Goal: Information Seeking & Learning: Compare options

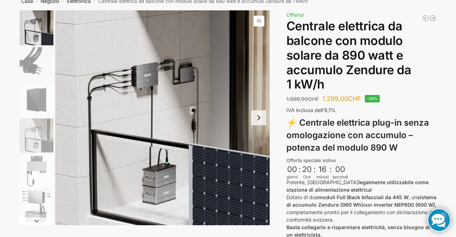
scroll to position [42, 0]
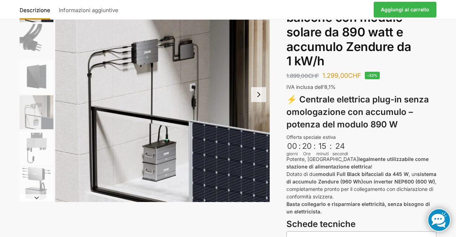
scroll to position [59, 0]
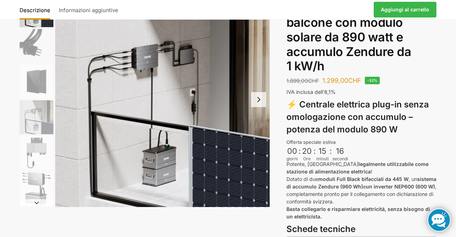
click at [39, 150] on img "5 / 6" at bounding box center [37, 153] width 34 height 34
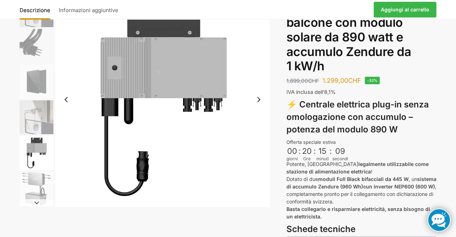
click at [36, 177] on img "6 / 6" at bounding box center [37, 188] width 34 height 34
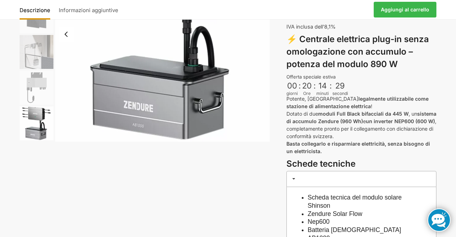
scroll to position [124, 0]
click at [46, 86] on img "5 / 6" at bounding box center [37, 88] width 34 height 34
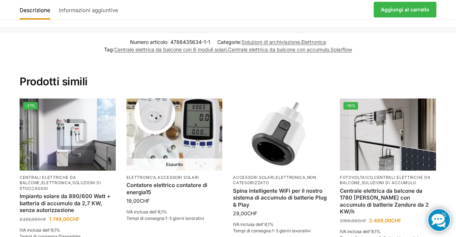
scroll to position [881, 0]
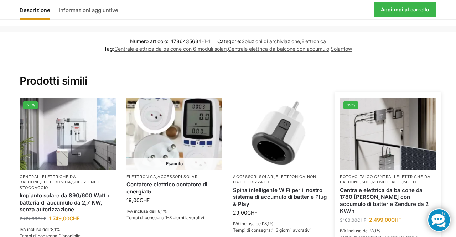
click at [397, 124] on img at bounding box center [388, 134] width 96 height 72
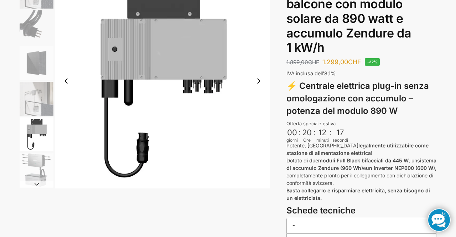
scroll to position [0, 0]
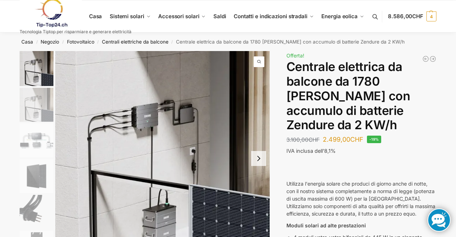
click at [41, 176] on img "4 / 7" at bounding box center [37, 176] width 34 height 34
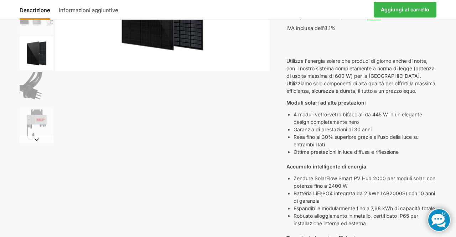
scroll to position [128, 0]
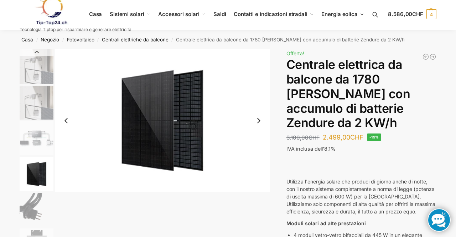
scroll to position [0, 0]
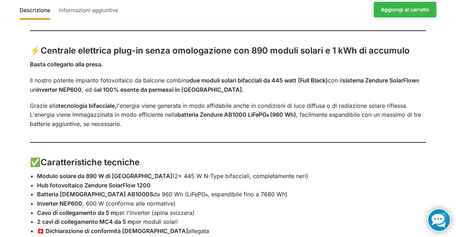
scroll to position [498, 0]
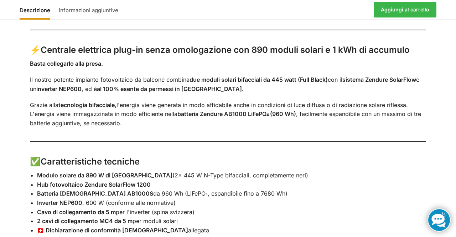
click at [321, 216] on li "2 cavi di collegamento MC4 da 5 m per moduli solari" at bounding box center [232, 220] width 390 height 9
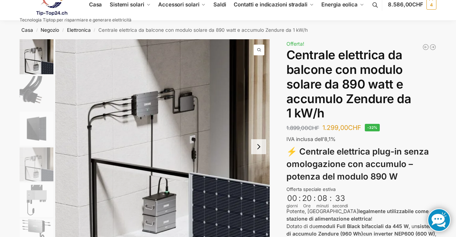
scroll to position [0, 0]
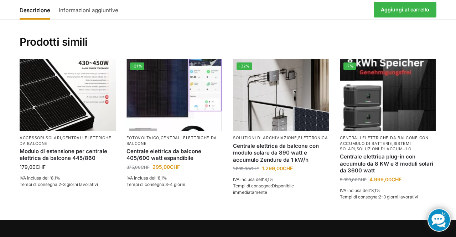
scroll to position [1525, 0]
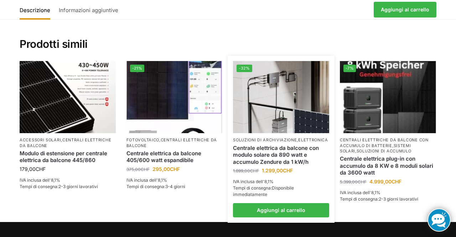
click at [302, 94] on img at bounding box center [281, 97] width 96 height 72
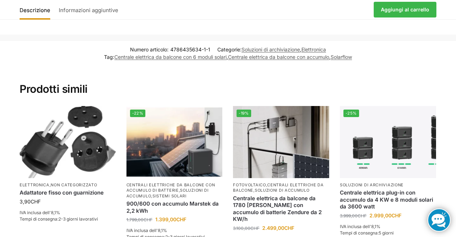
scroll to position [870, 0]
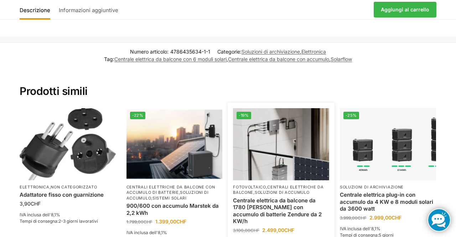
click at [293, 148] on img at bounding box center [281, 144] width 96 height 72
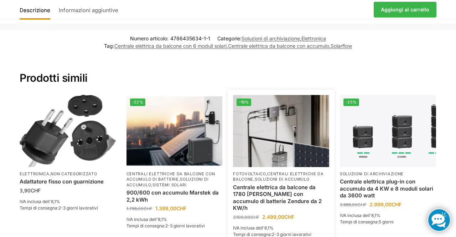
scroll to position [893, 0]
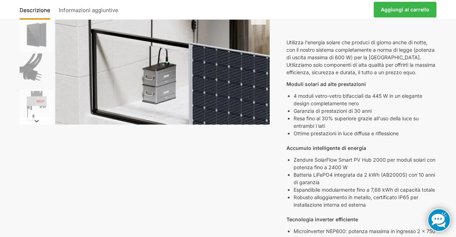
scroll to position [142, 0]
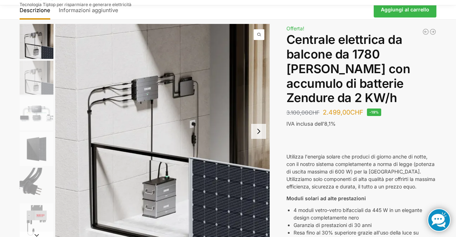
scroll to position [0, 0]
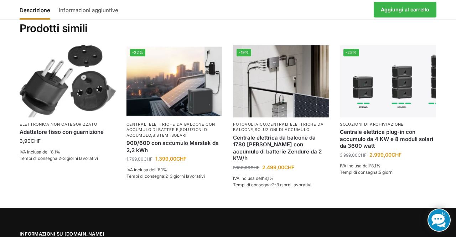
scroll to position [934, 0]
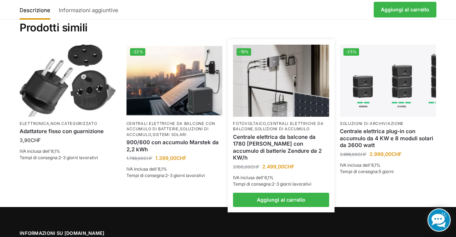
click at [272, 121] on font "centrali elettriche da balcone" at bounding box center [278, 126] width 91 height 10
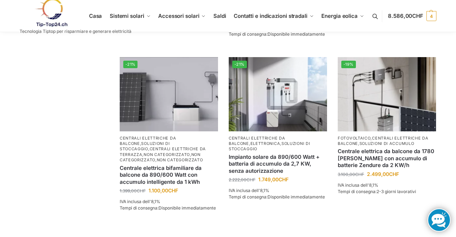
scroll to position [613, 0]
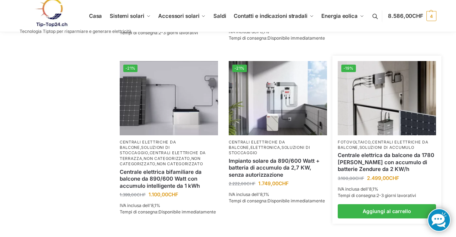
click at [400, 145] on font "soluzioni di accumulo" at bounding box center [387, 147] width 55 height 5
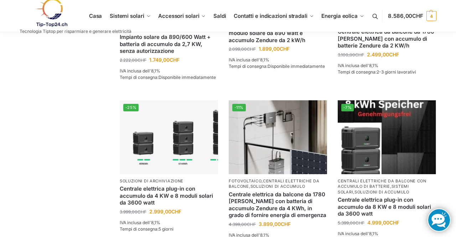
scroll to position [329, 0]
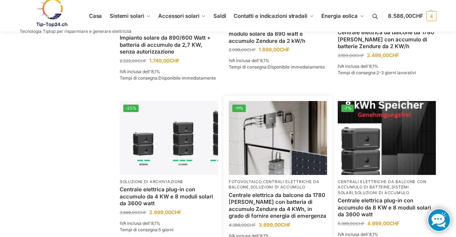
click at [288, 155] on img at bounding box center [278, 138] width 98 height 74
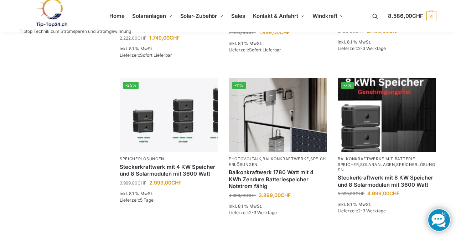
scroll to position [352, 0]
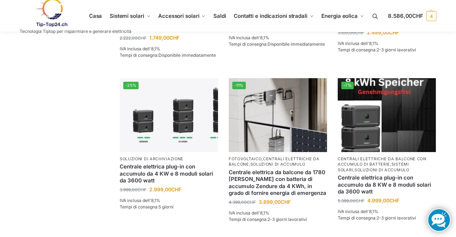
click at [311, 131] on img at bounding box center [278, 115] width 98 height 74
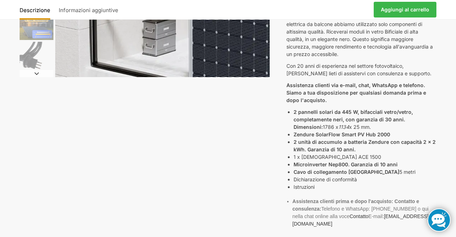
scroll to position [190, 0]
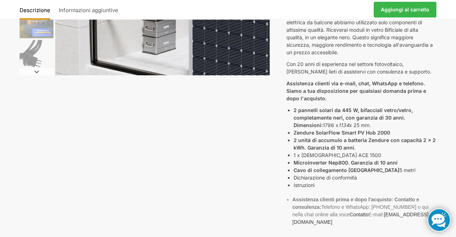
click at [439, 217] on div "Descrizione Informazioni aggiuntive 4.399,00 CHF Il prezzo originale era: 4.399…" at bounding box center [228, 119] width 447 height 517
click at [438, 184] on div "Descrizione Informazioni aggiuntive 4.399,00 CHF Il prezzo originale era: 4.399…" at bounding box center [228, 119] width 447 height 517
click at [449, 183] on div "Descrizione Informazioni aggiuntive 4.399,00 CHF Il prezzo originale era: 4.399…" at bounding box center [228, 119] width 447 height 517
click at [445, 199] on div "Descrizione Informazioni aggiuntive 4.399,00 CHF Il prezzo originale era: 4.399…" at bounding box center [228, 119] width 447 height 517
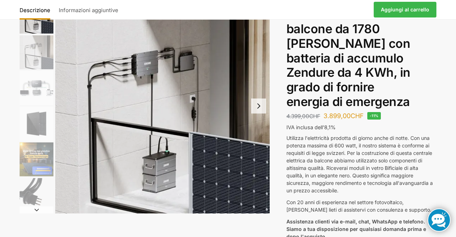
scroll to position [0, 0]
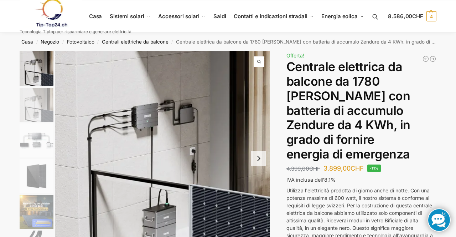
click at [372, 0] on button at bounding box center [379, 16] width 18 height 33
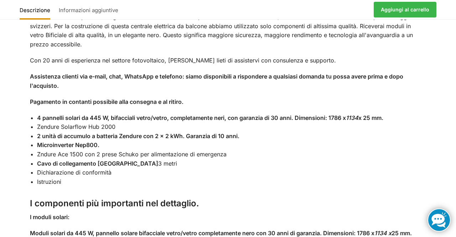
scroll to position [610, 0]
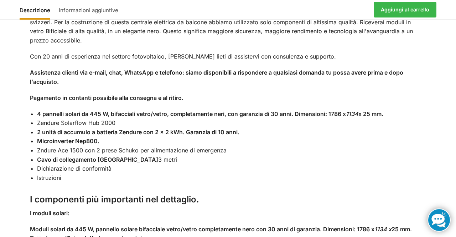
click at [376, 200] on h3 "I componenti più importanti nel dettaglio." at bounding box center [228, 199] width 397 height 12
click at [424, 173] on li "Istruzioni" at bounding box center [232, 177] width 390 height 9
click at [312, 193] on h3 "I componenti più importanti nel dettaglio." at bounding box center [228, 199] width 397 height 12
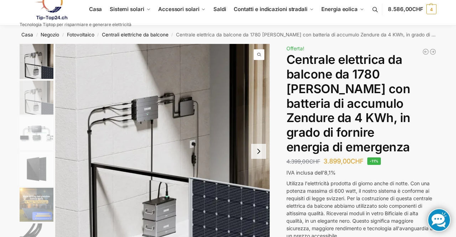
scroll to position [7, 0]
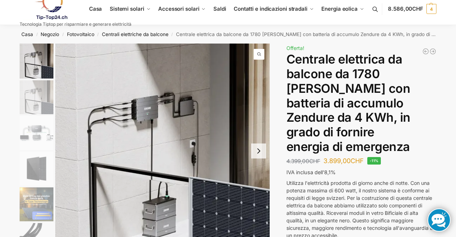
click at [47, 138] on img "3 / 11" at bounding box center [37, 133] width 34 height 34
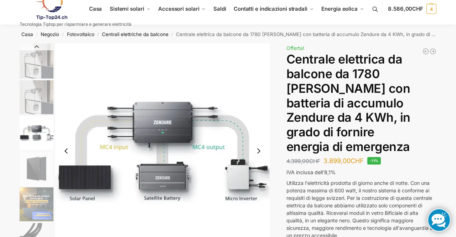
click at [242, 75] on img "3 / 11" at bounding box center [162, 150] width 215 height 215
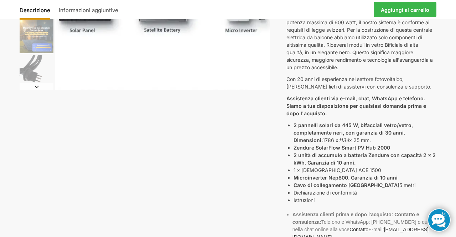
scroll to position [176, 0]
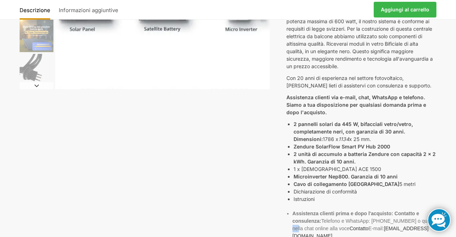
click at [447, 164] on div "Accumulo di batteria Zendure: come collegarlo Descrizione Informazioni aggiunti…" at bounding box center [228, 140] width 447 height 533
click at [451, 148] on div "Accumulo di batteria Zendure: come collegarlo Descrizione Informazioni aggiunti…" at bounding box center [228, 140] width 447 height 533
click at [446, 178] on div "Accumulo di batteria Zendure: come collegarlo Descrizione Informazioni aggiunti…" at bounding box center [228, 140] width 447 height 533
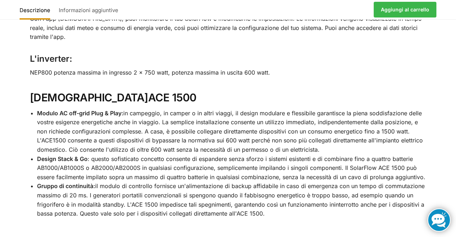
scroll to position [1288, 0]
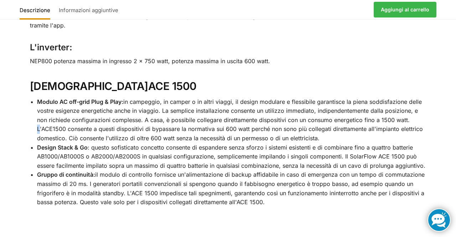
scroll to position [1305, 0]
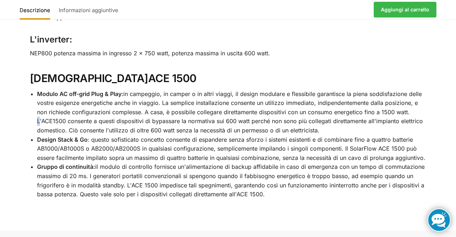
click at [322, 72] on h2 "Zendure ACE 1500" at bounding box center [228, 79] width 397 height 14
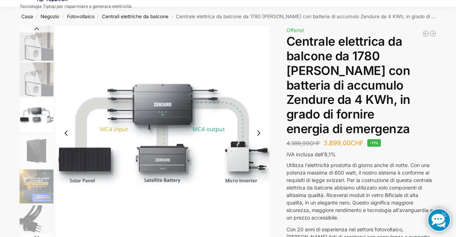
scroll to position [0, 0]
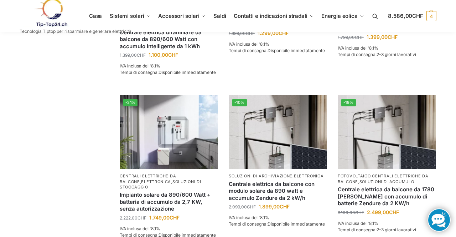
scroll to position [172, 0]
click at [400, 182] on font "soluzioni di accumulo" at bounding box center [387, 181] width 55 height 5
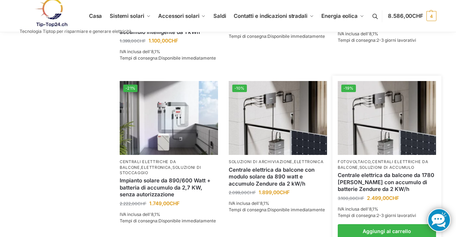
scroll to position [195, 0]
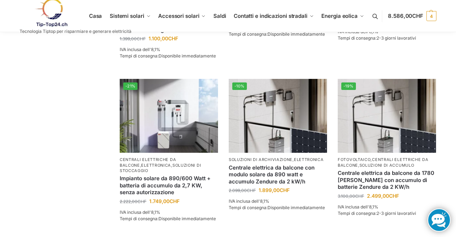
scroll to position [189, 0]
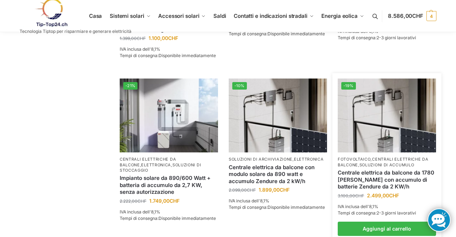
click at [389, 152] on img at bounding box center [387, 115] width 98 height 74
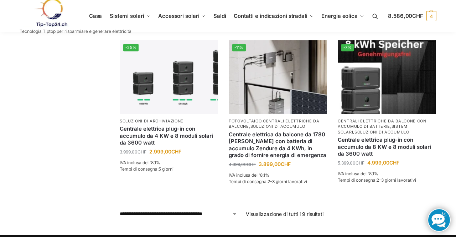
scroll to position [390, 0]
